Goal: Register for event/course

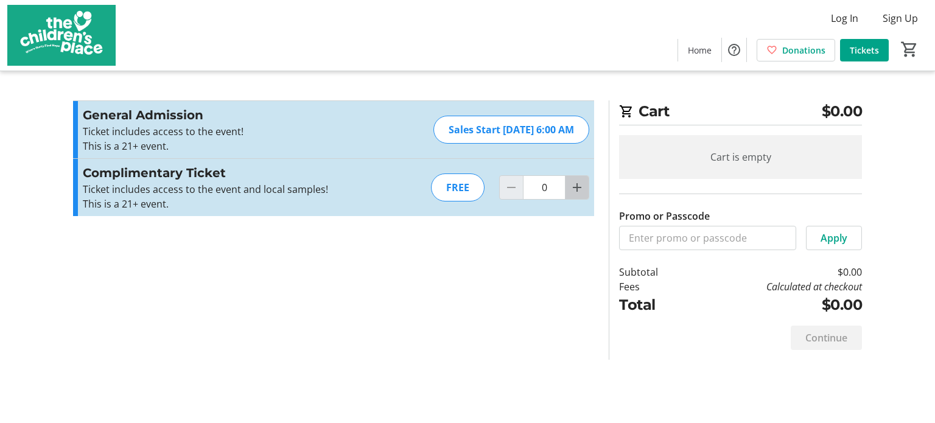
click at [576, 194] on mat-icon "Increment by one" at bounding box center [577, 187] width 15 height 15
type input "2"
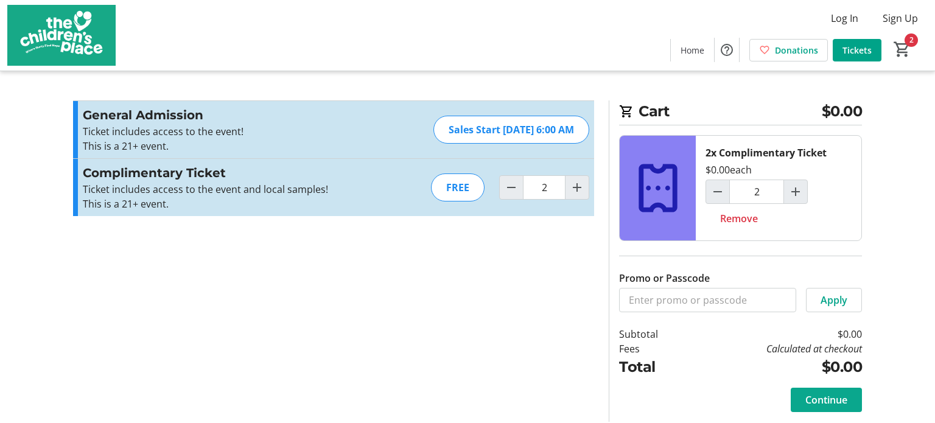
click at [819, 393] on span "Continue" at bounding box center [827, 400] width 42 height 15
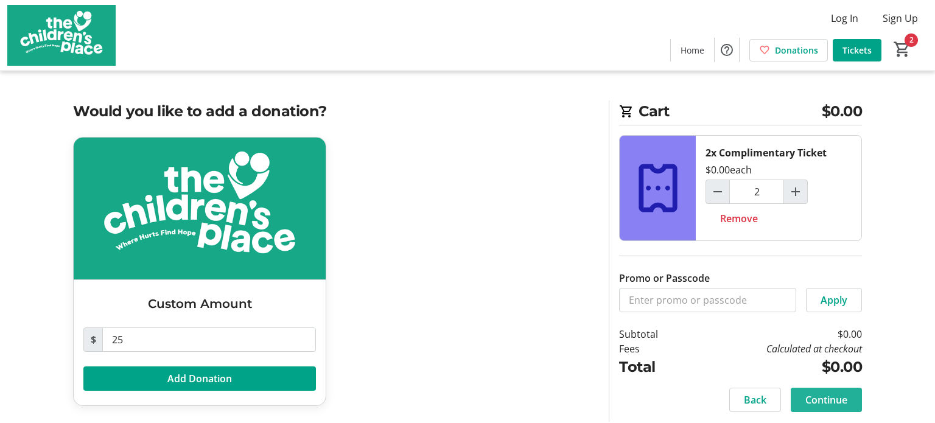
click at [806, 393] on span "Continue" at bounding box center [827, 400] width 42 height 15
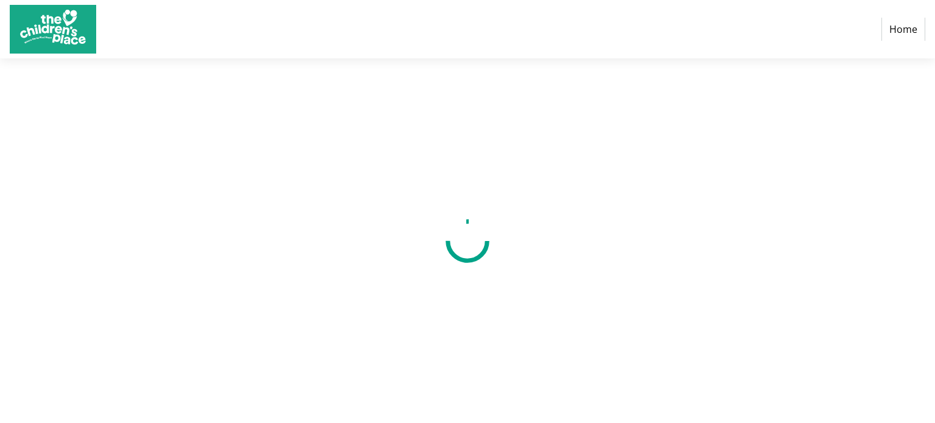
select select "US"
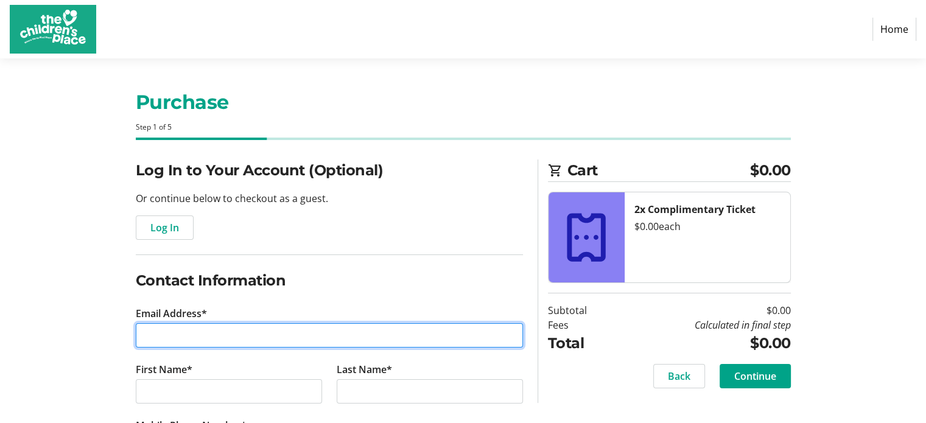
click at [435, 329] on input "Email Address*" at bounding box center [329, 335] width 387 height 24
type input "[EMAIL_ADDRESS][DOMAIN_NAME]"
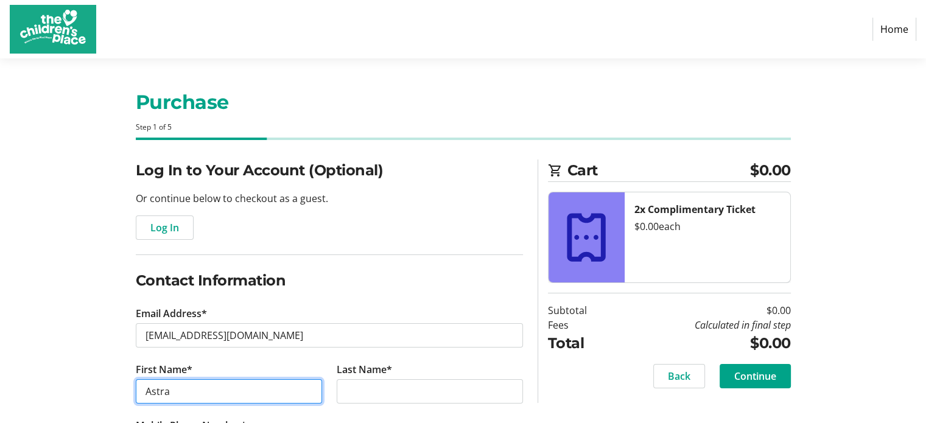
type input "Astra"
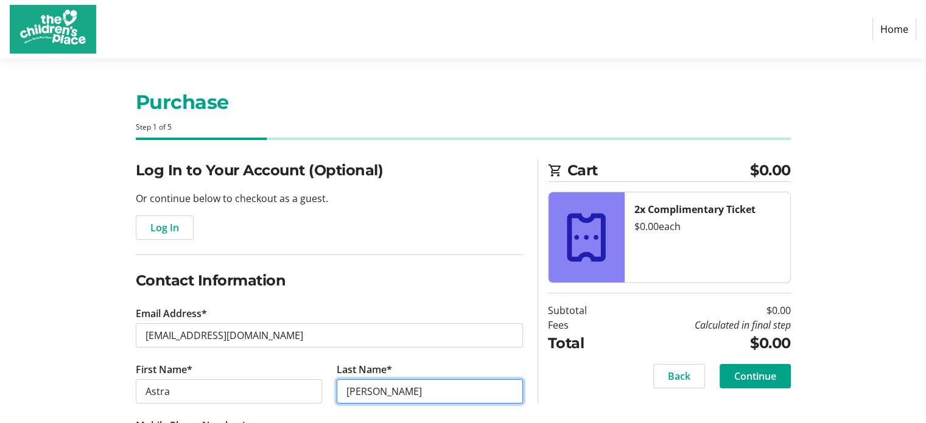
type input "[PERSON_NAME]"
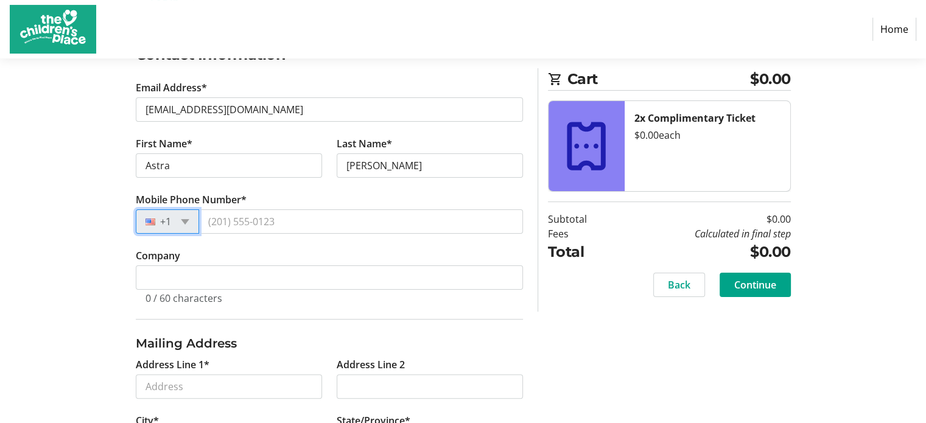
scroll to position [229, 0]
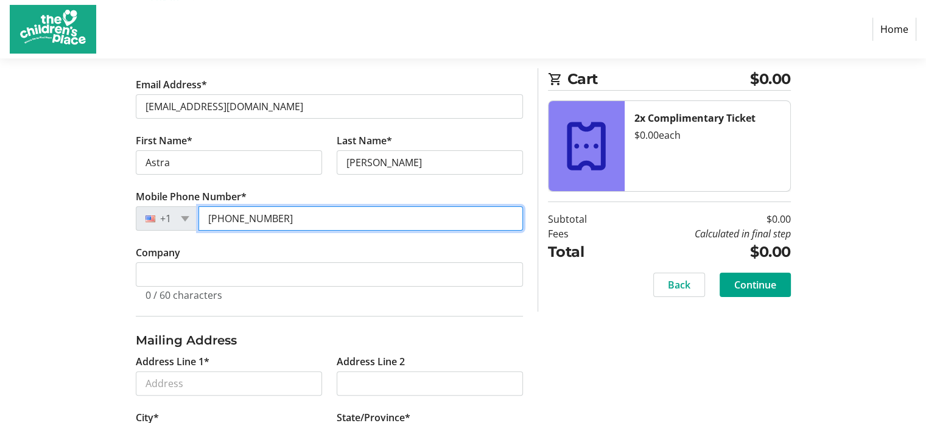
type input "[PHONE_NUMBER]"
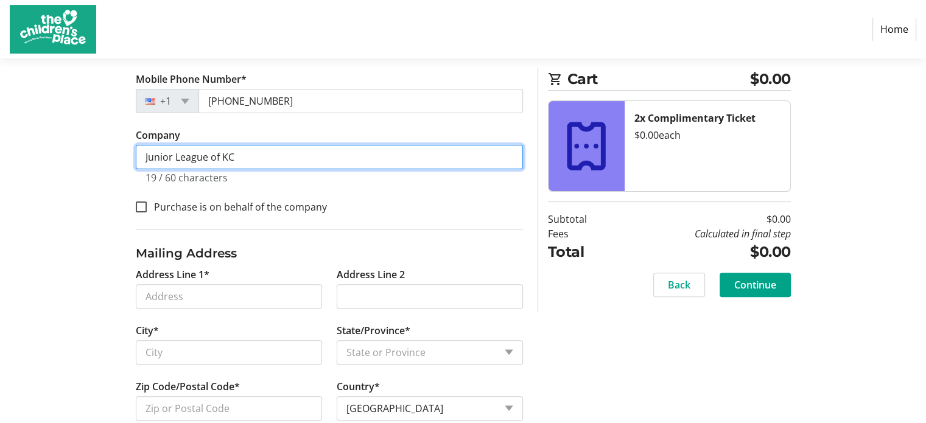
scroll to position [370, 0]
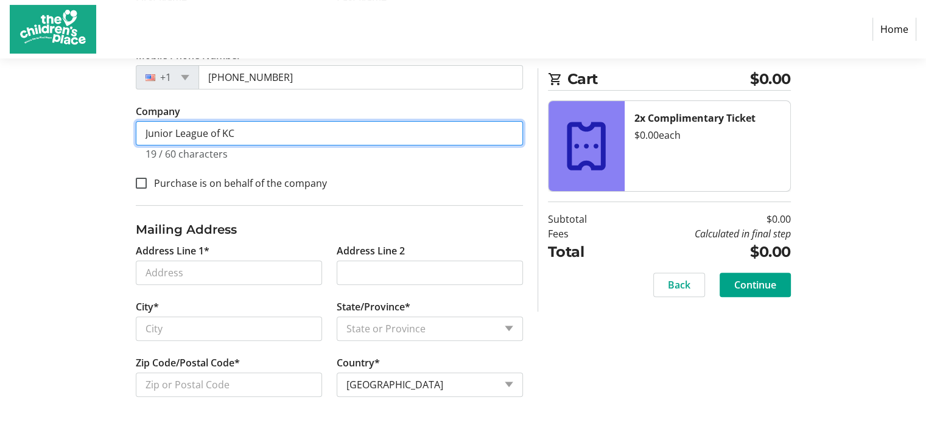
type input "Junior League of KC"
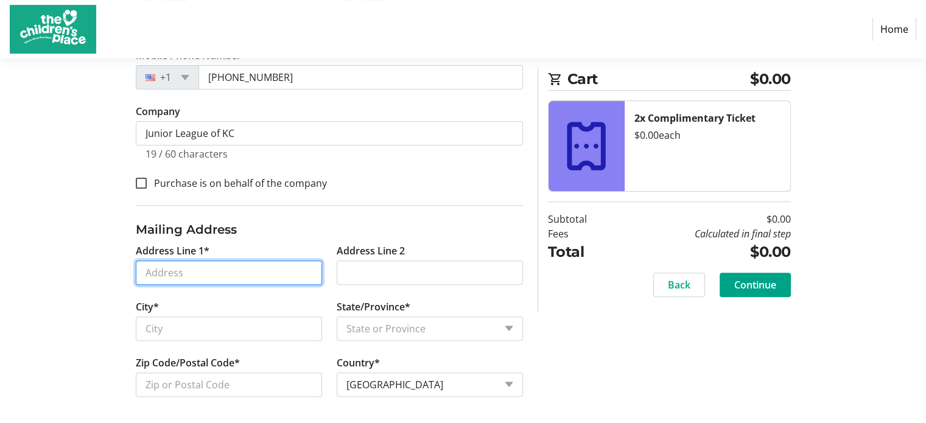
click at [223, 266] on input "Address Line 1*" at bounding box center [229, 273] width 186 height 24
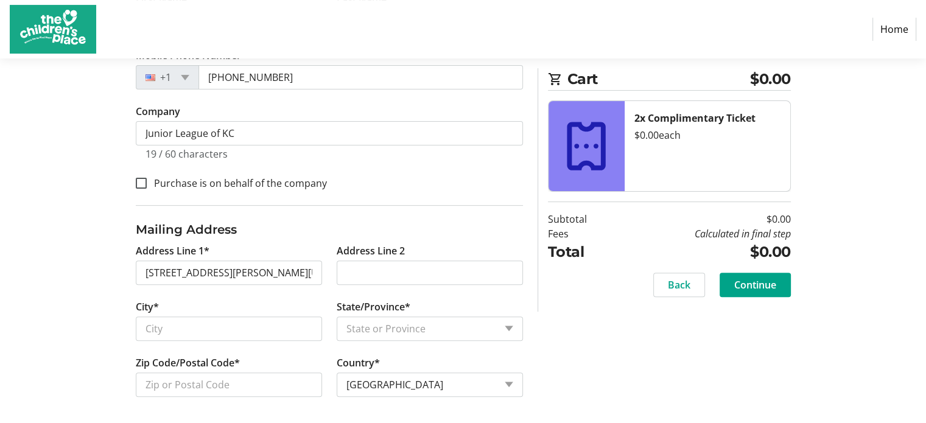
type input "[STREET_ADDRESS][PERSON_NAME]"
type input "[US_STATE][GEOGRAPHIC_DATA]"
select select "MO"
type input "64114"
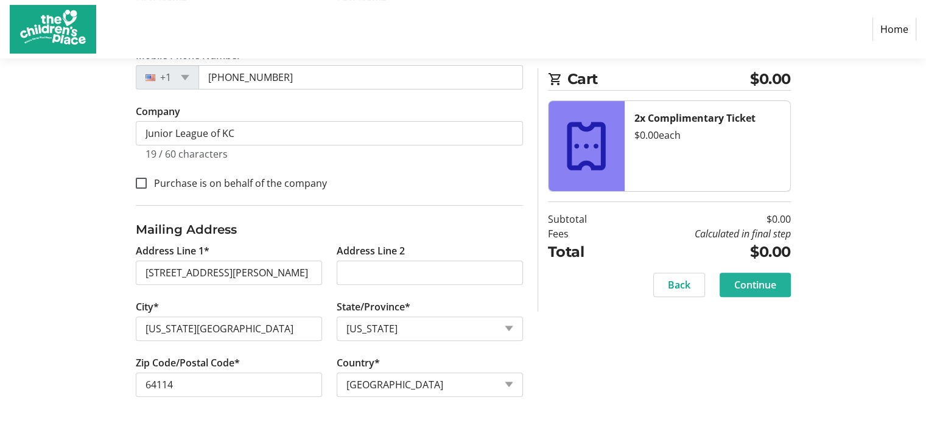
click at [754, 287] on span "Continue" at bounding box center [755, 285] width 42 height 15
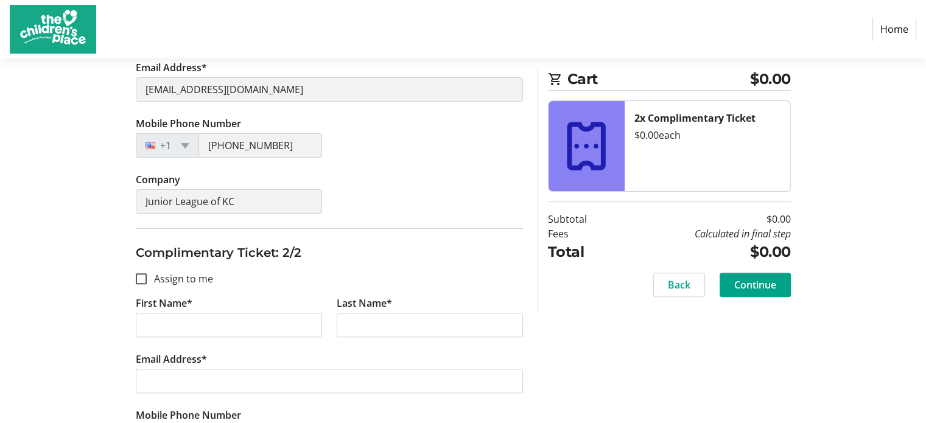
scroll to position [357, 0]
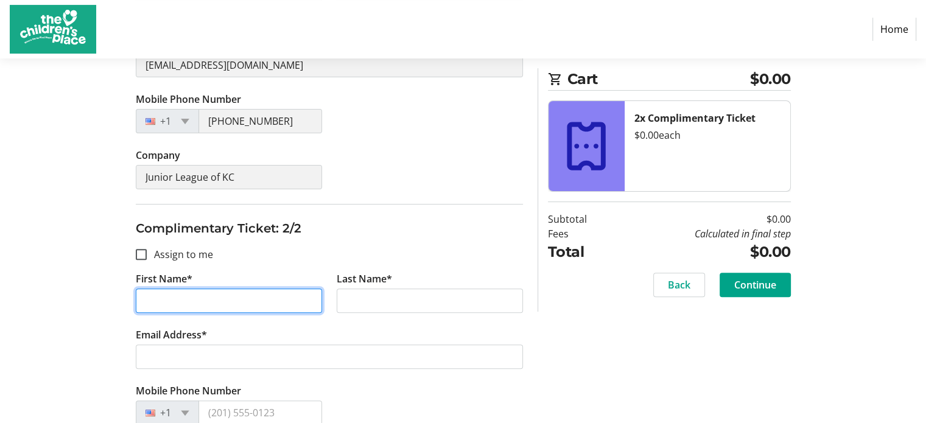
click at [180, 297] on input "First Name*" at bounding box center [229, 301] width 186 height 24
type input "j"
type input "[PERSON_NAME]"
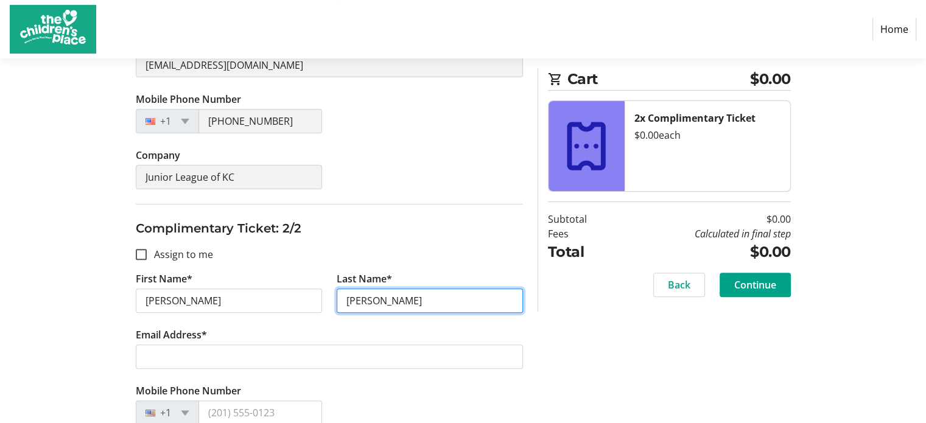
type input "[PERSON_NAME]"
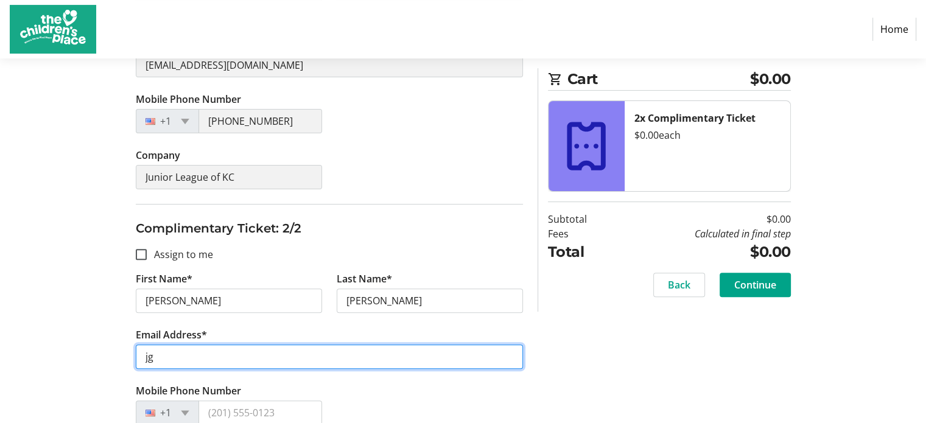
type input "j"
type input "[EMAIL_ADDRESS][DOMAIN_NAME]"
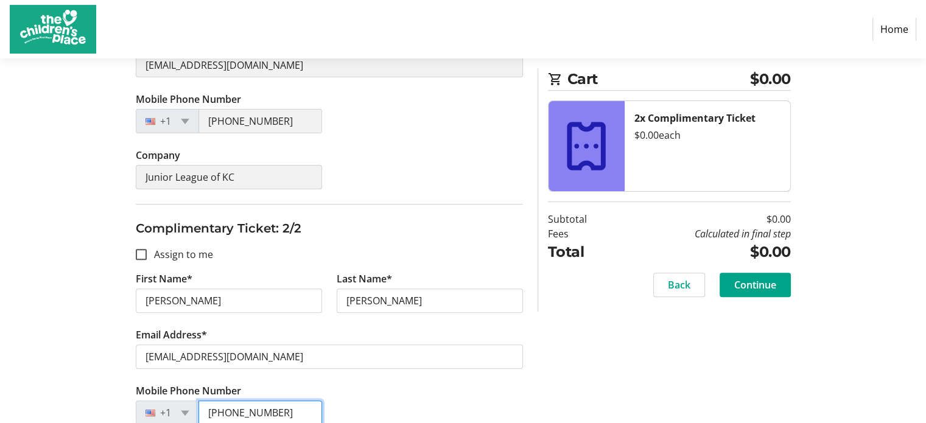
scroll to position [427, 0]
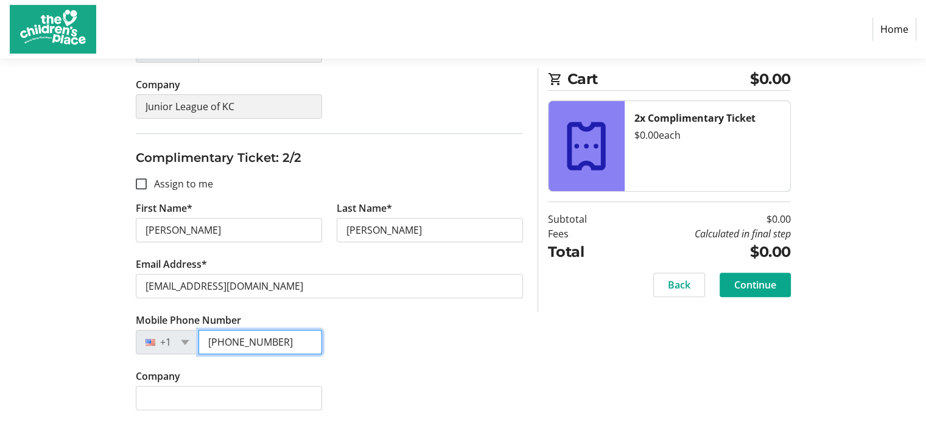
type input "[PHONE_NUMBER]"
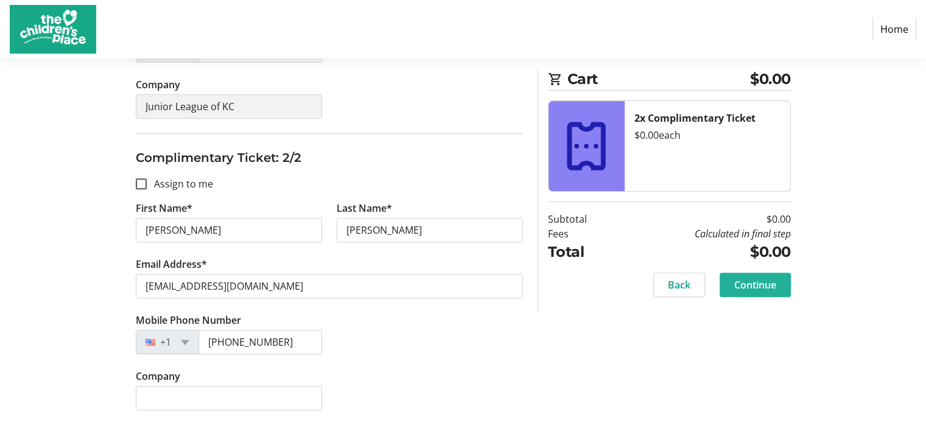
click at [736, 295] on span at bounding box center [755, 284] width 71 height 29
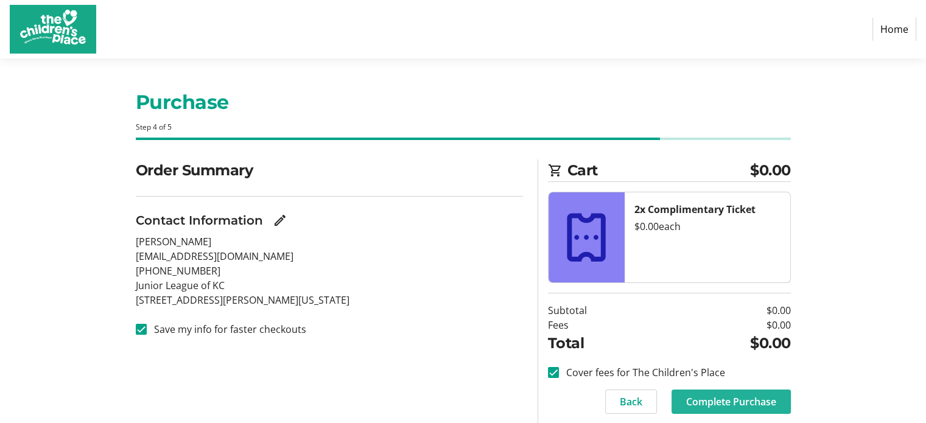
click at [724, 395] on span "Complete Purchase" at bounding box center [731, 402] width 90 height 15
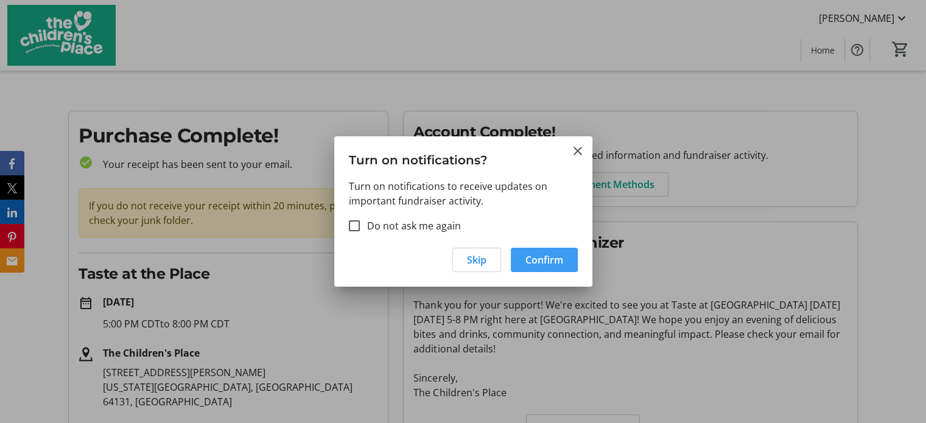
click at [533, 255] on span "Confirm" at bounding box center [545, 260] width 38 height 15
